Goal: Navigation & Orientation: Find specific page/section

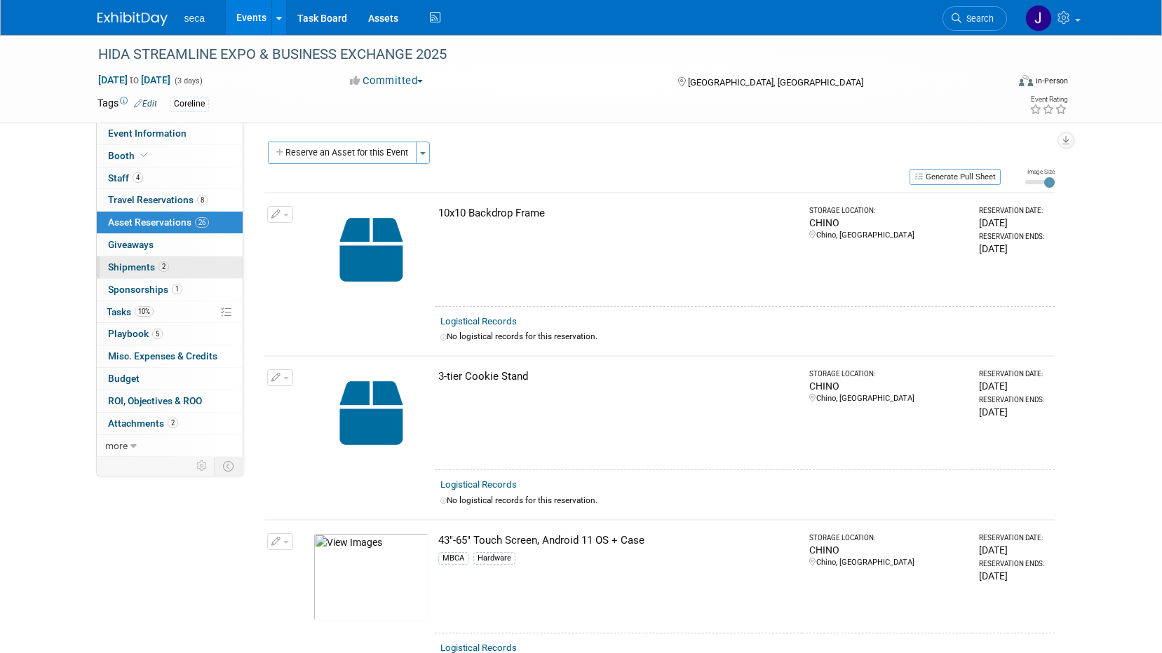
click at [161, 266] on span "2" at bounding box center [163, 267] width 11 height 11
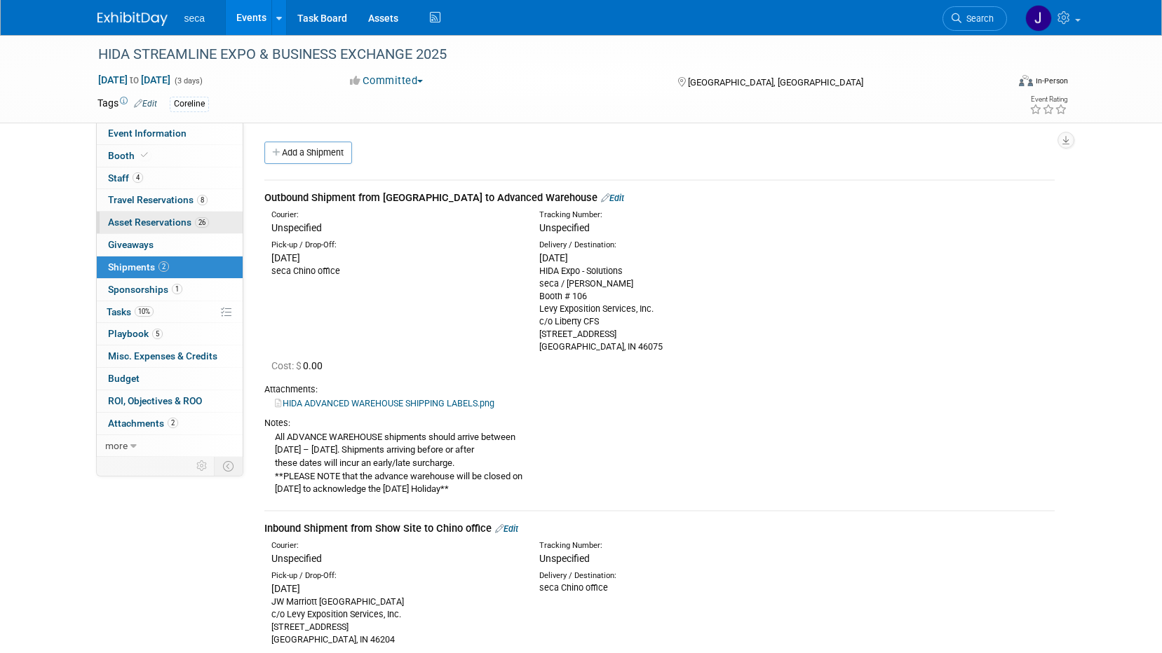
click at [154, 223] on span "Asset Reservations 26" at bounding box center [158, 222] width 101 height 11
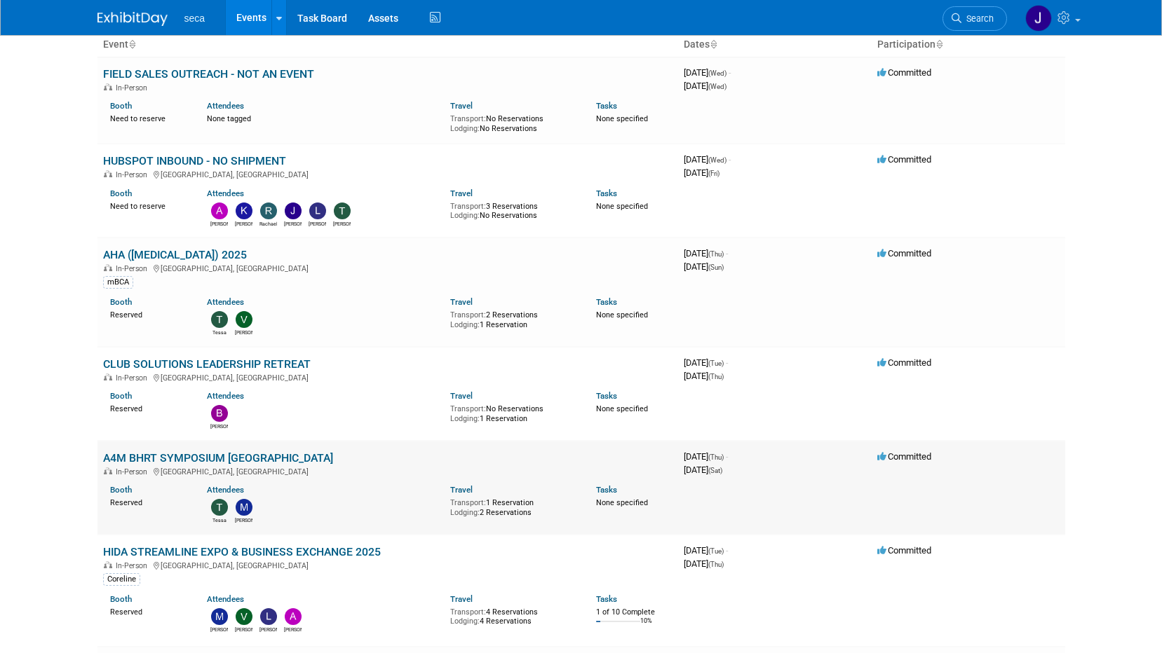
scroll to position [210, 0]
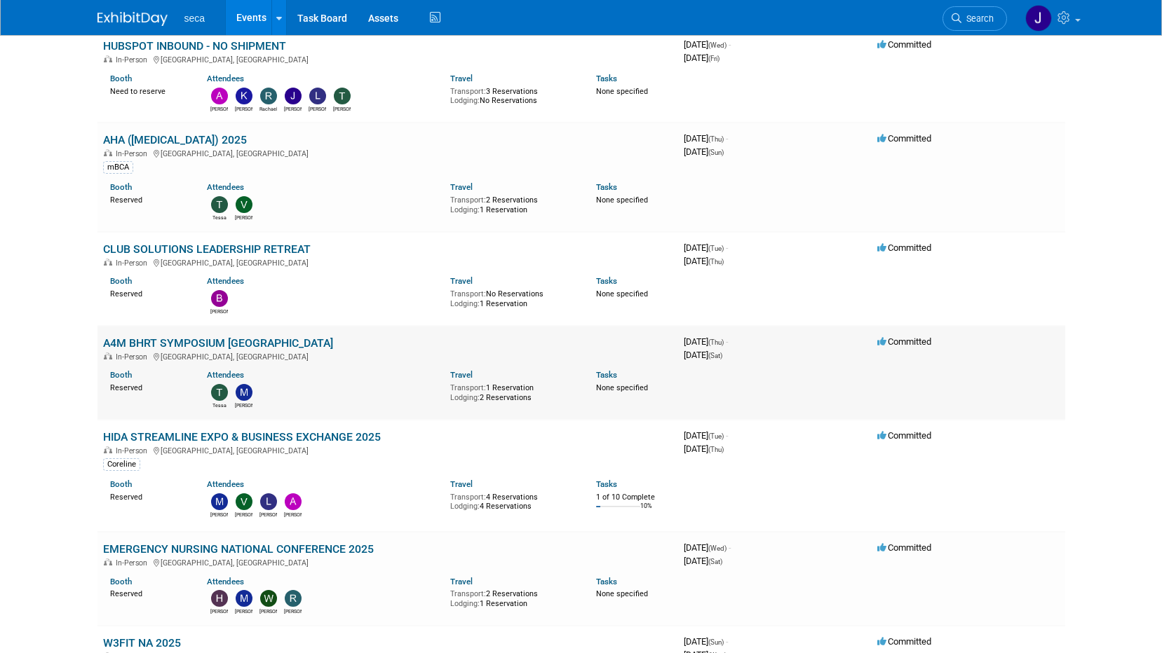
click at [163, 339] on link "A4M BHRT SYMPOSIUM [GEOGRAPHIC_DATA]" at bounding box center [218, 343] width 230 height 13
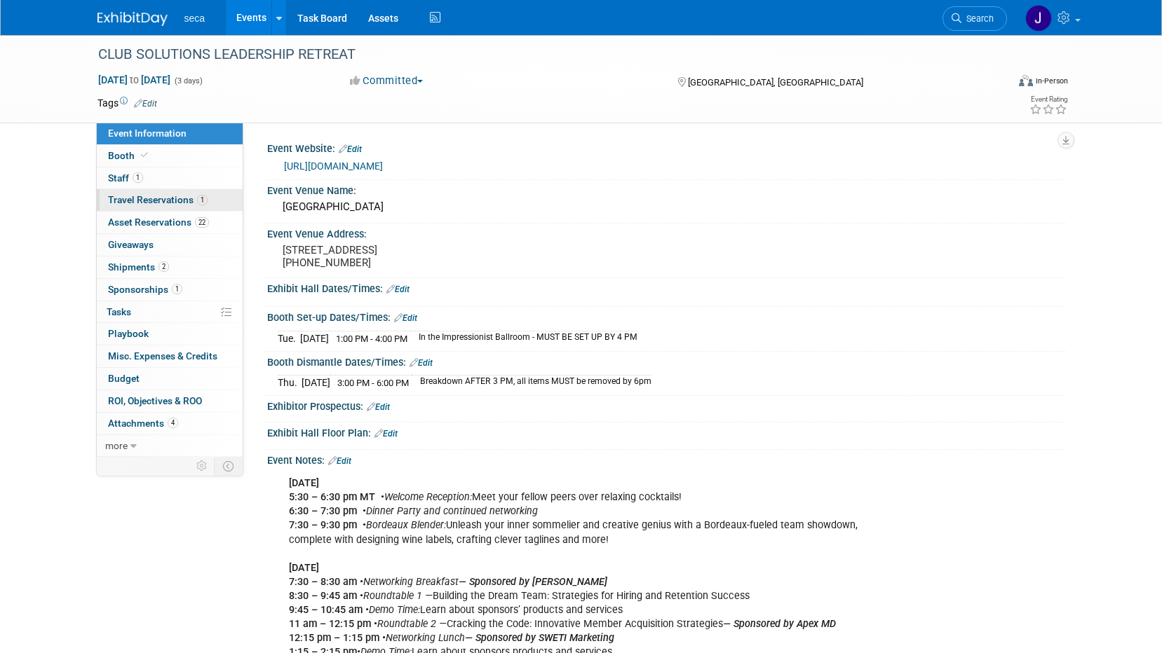
click at [180, 202] on span "Travel Reservations 1" at bounding box center [158, 199] width 100 height 11
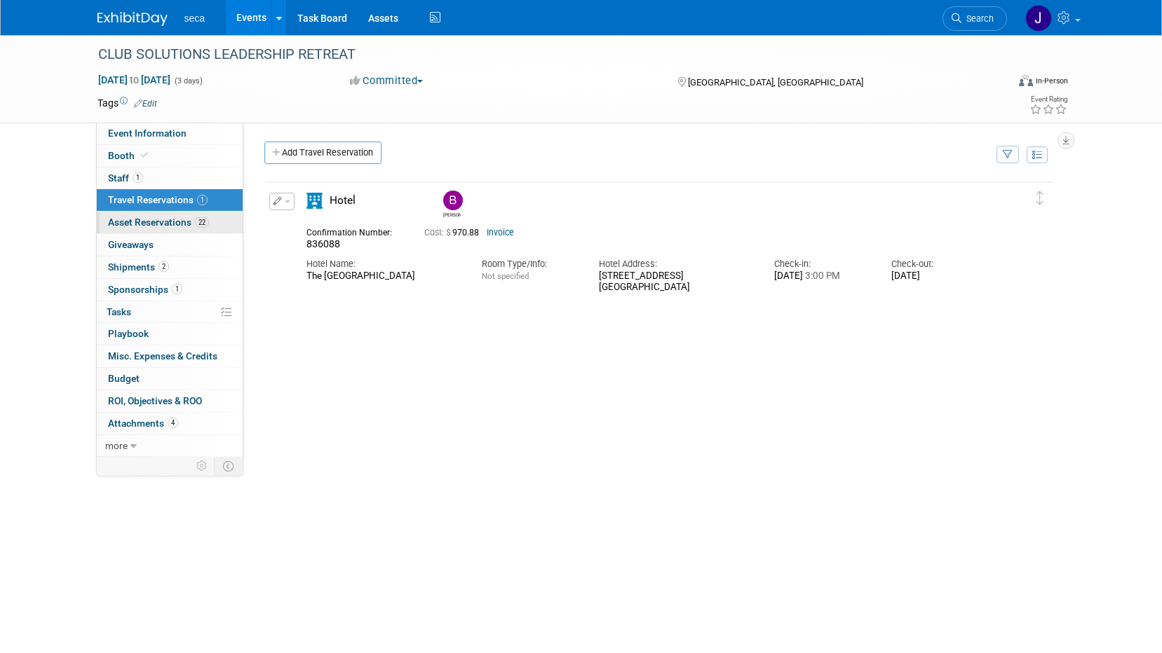
click at [175, 215] on link "22 Asset Reservations 22" at bounding box center [170, 223] width 146 height 22
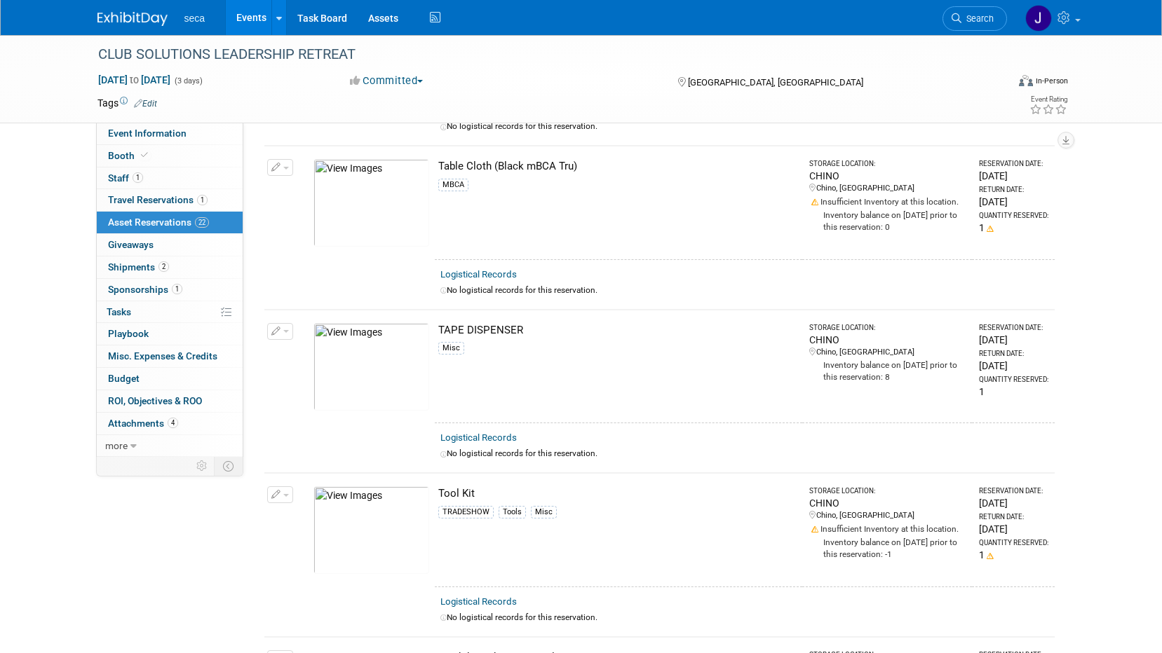
scroll to position [3085, 0]
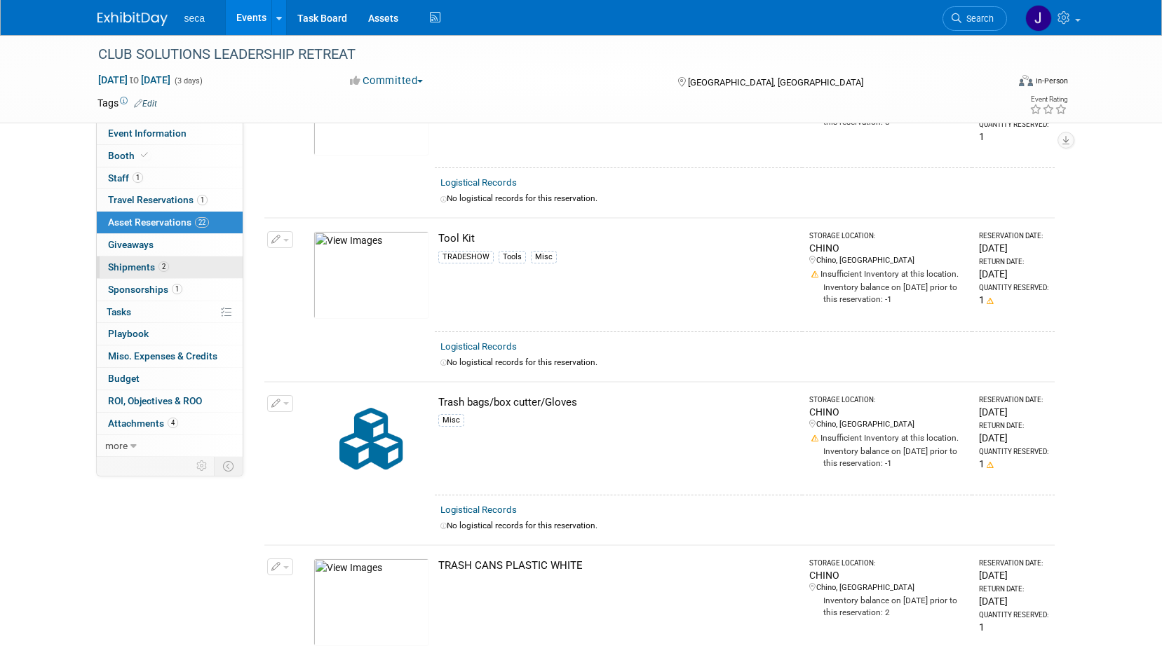
drag, startPoint x: 139, startPoint y: 265, endPoint x: 203, endPoint y: 266, distance: 63.8
click at [139, 264] on span "Shipments 2" at bounding box center [138, 267] width 61 height 11
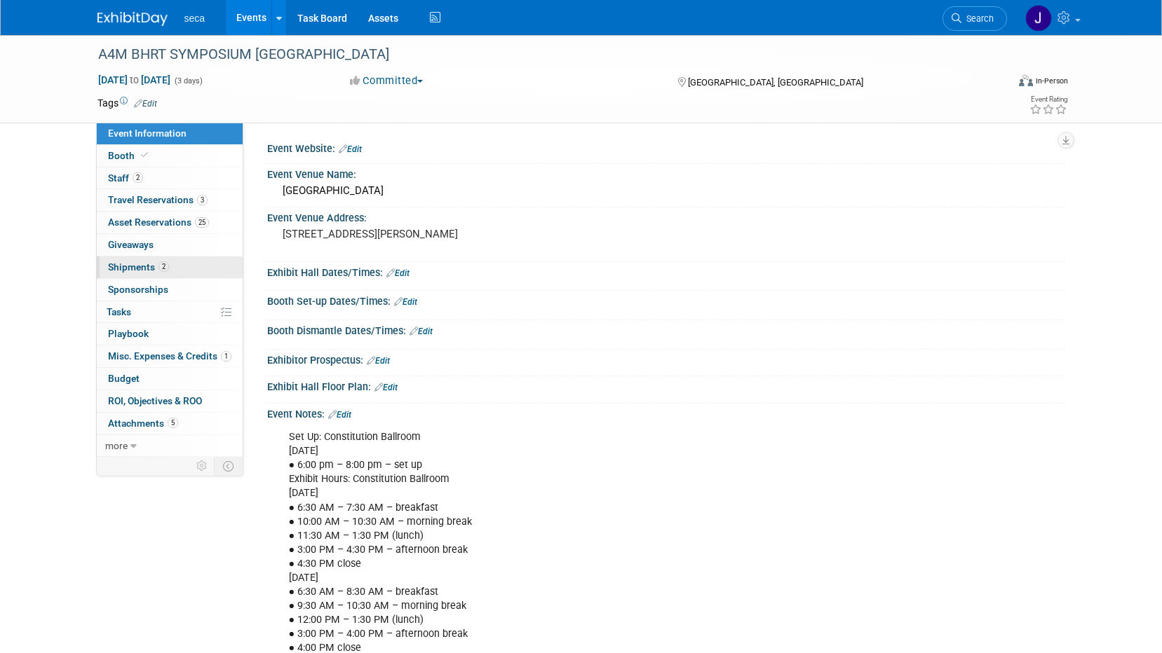
click at [146, 271] on span "Shipments 2" at bounding box center [138, 267] width 61 height 11
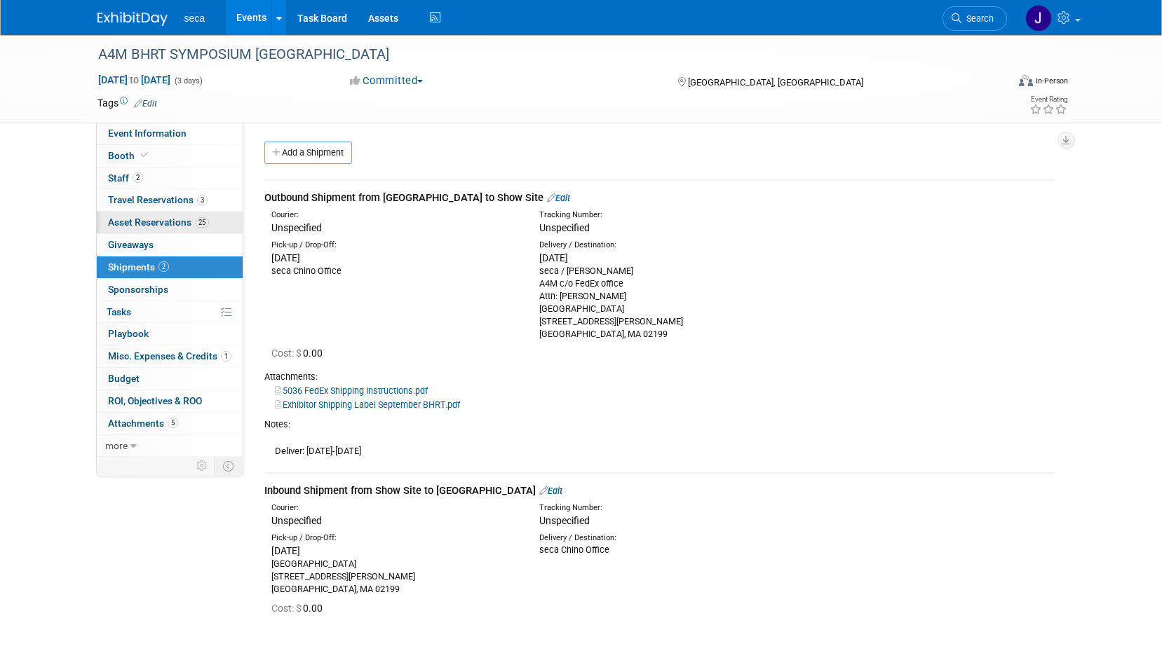
click at [155, 213] on link "25 Asset Reservations 25" at bounding box center [170, 223] width 146 height 22
